Goal: Information Seeking & Learning: Find specific fact

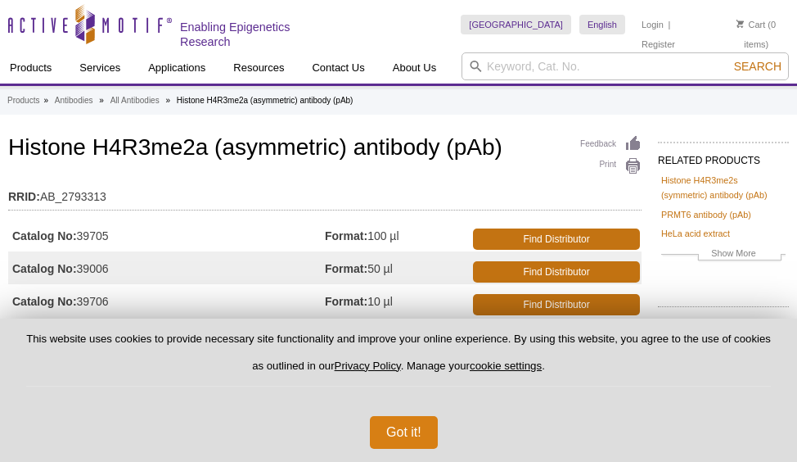
click at [402, 430] on button "Got it!" at bounding box center [404, 432] width 68 height 33
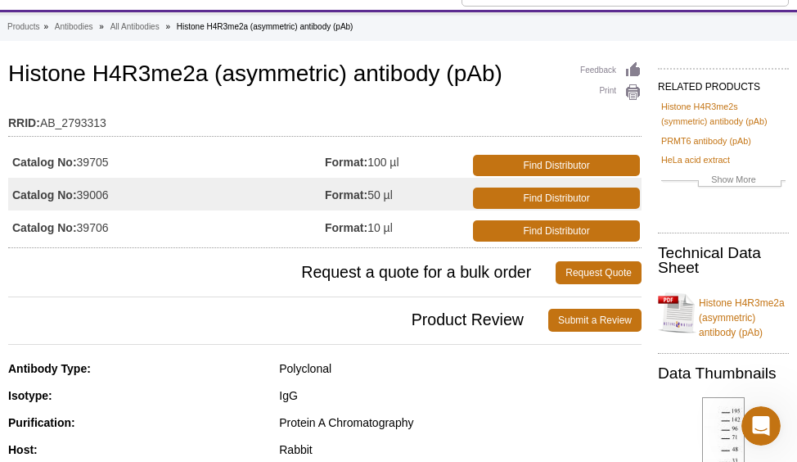
scroll to position [102, 0]
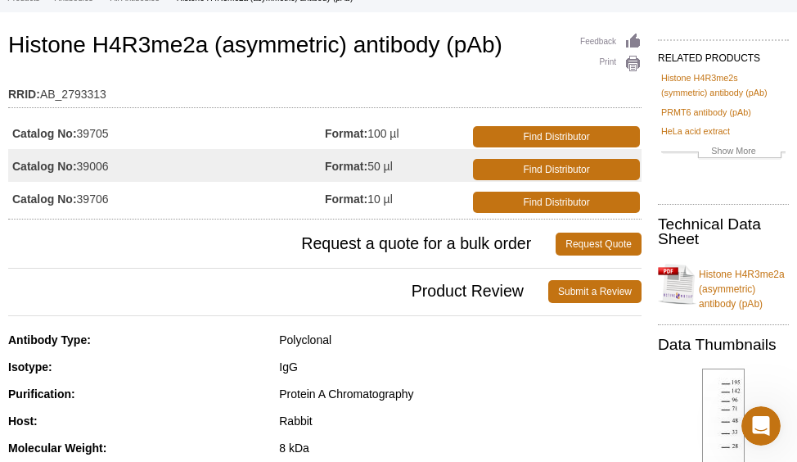
click at [742, 284] on link "Histone H4R3me2a (asymmetric) antibody (pAb)" at bounding box center [723, 284] width 131 height 54
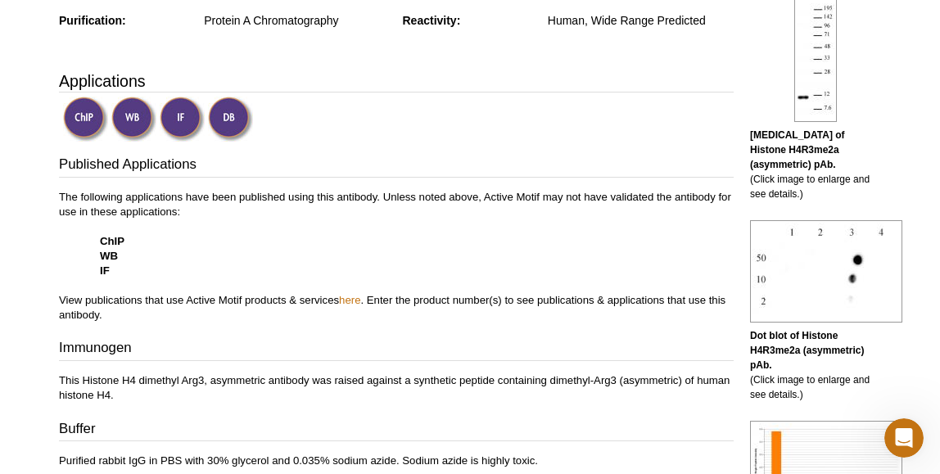
scroll to position [496, 0]
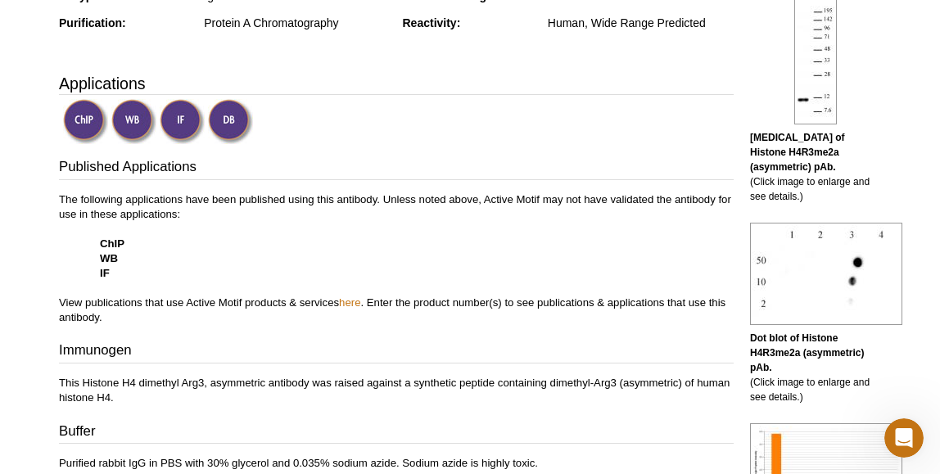
click at [143, 120] on img at bounding box center [133, 121] width 45 height 45
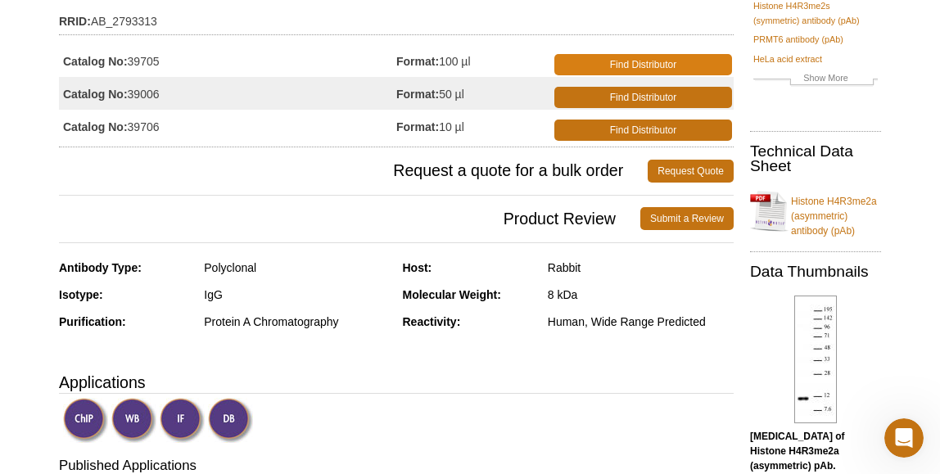
scroll to position [196, 0]
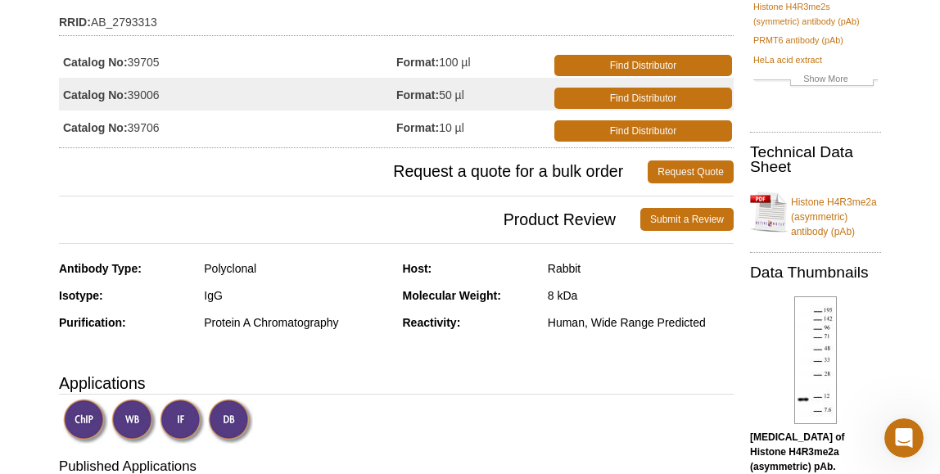
click at [796, 212] on link "Histone H4R3me2a (asymmetric) antibody (pAb)" at bounding box center [815, 212] width 131 height 54
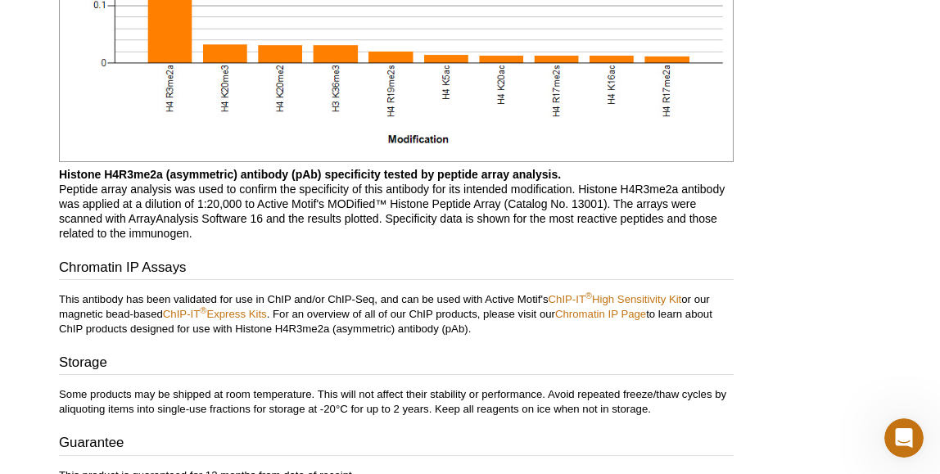
scroll to position [2867, 0]
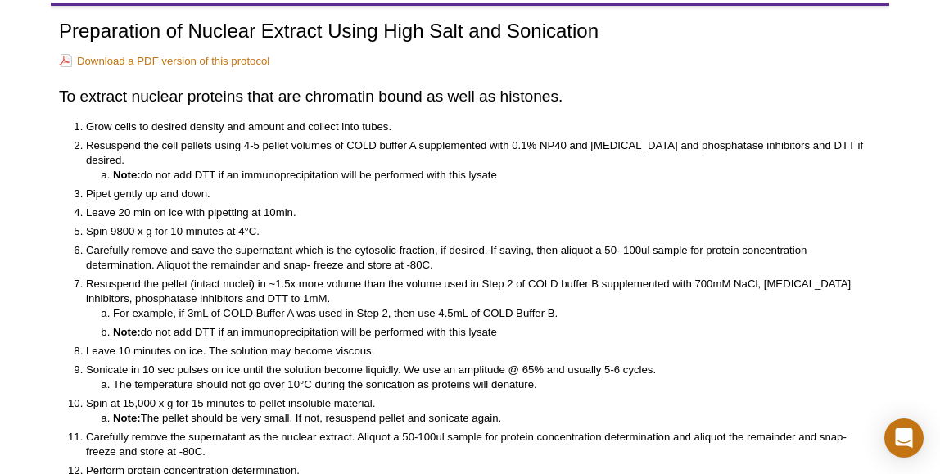
scroll to position [74, 0]
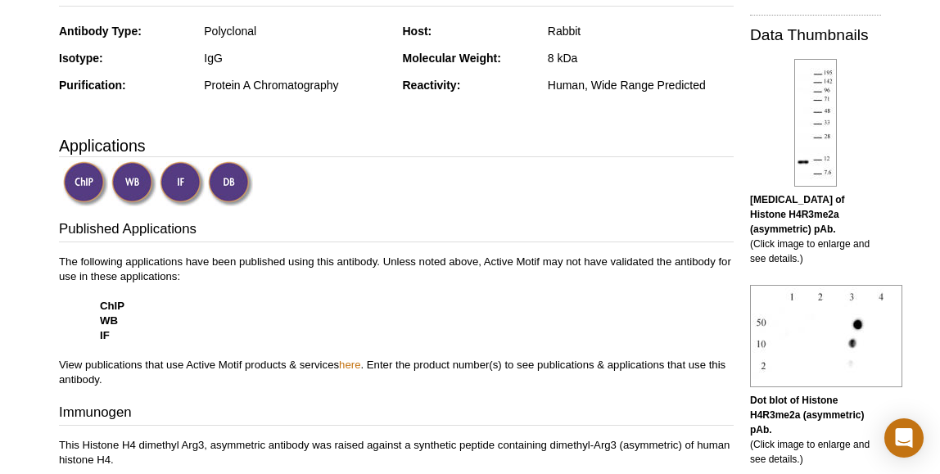
scroll to position [443, 0]
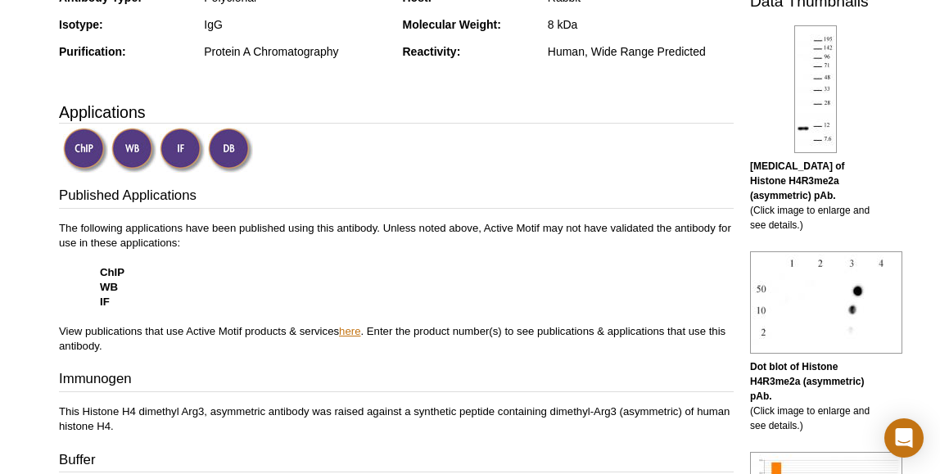
click at [349, 328] on link "here" at bounding box center [349, 331] width 21 height 12
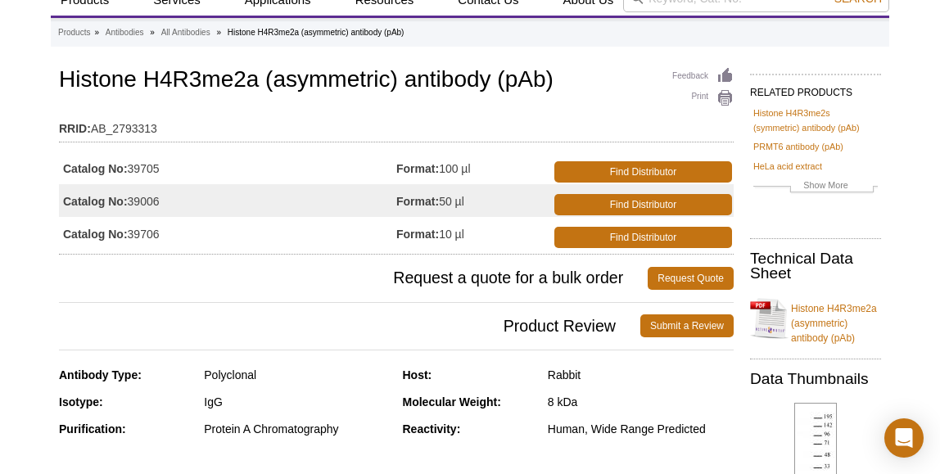
scroll to position [59, 0]
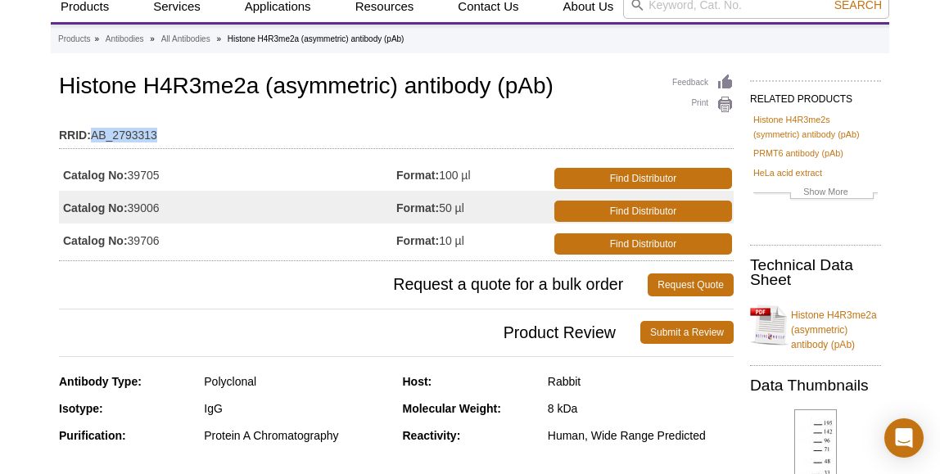
drag, startPoint x: 157, startPoint y: 139, endPoint x: 93, endPoint y: 139, distance: 63.8
click at [93, 139] on td "RRID: AB_2793313" at bounding box center [396, 131] width 674 height 26
copy td "AB_2793313"
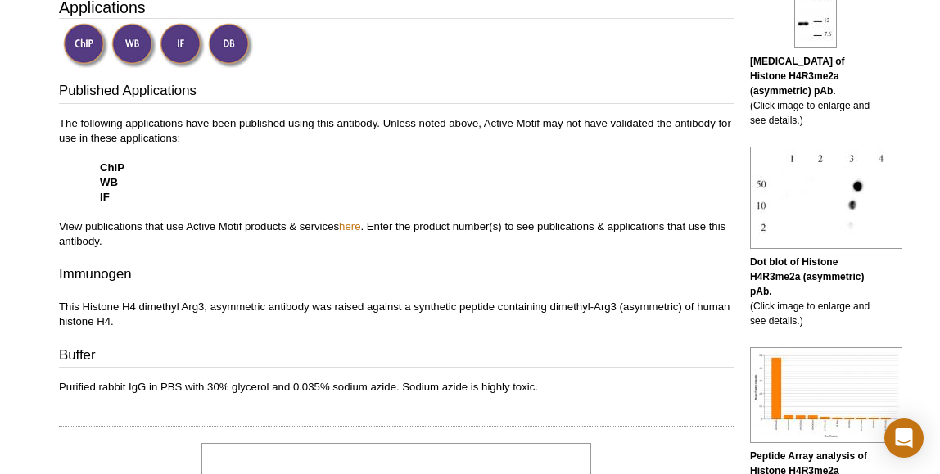
scroll to position [612, 0]
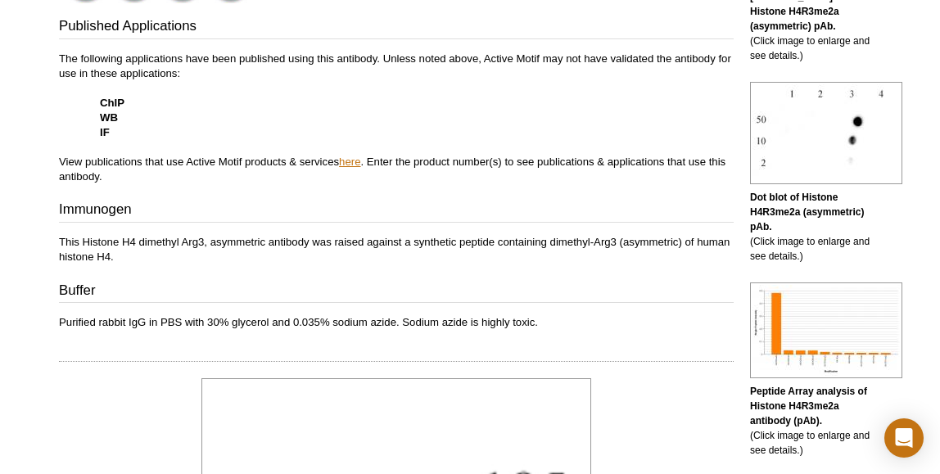
click at [347, 163] on link "here" at bounding box center [349, 162] width 21 height 12
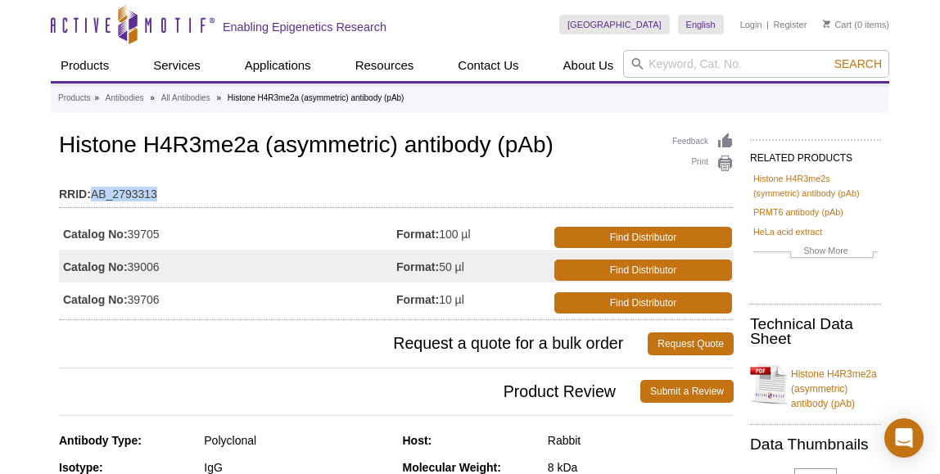
scroll to position [0, 0]
click at [158, 229] on td "Catalog No: 39705" at bounding box center [227, 233] width 337 height 33
copy td "39705"
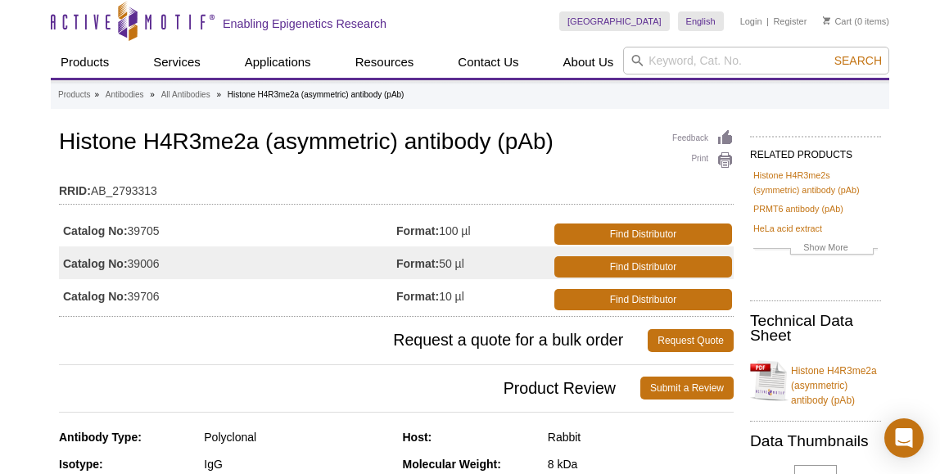
click at [291, 223] on td "Catalog No: 39705" at bounding box center [227, 230] width 337 height 33
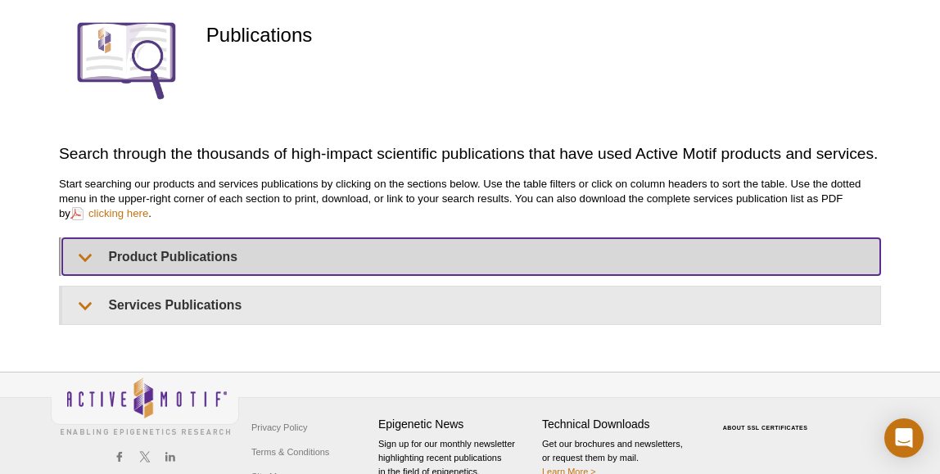
click at [204, 250] on summary "Product Publications" at bounding box center [471, 256] width 818 height 37
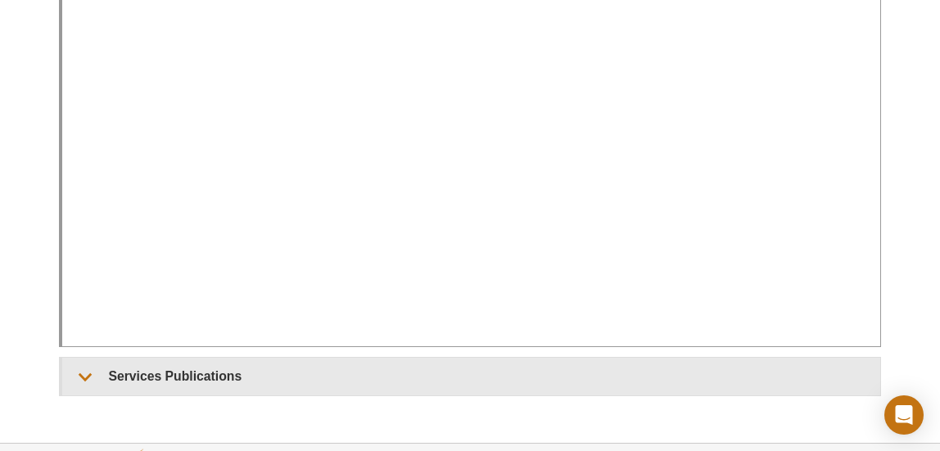
scroll to position [456, 0]
